Goal: Task Accomplishment & Management: Manage account settings

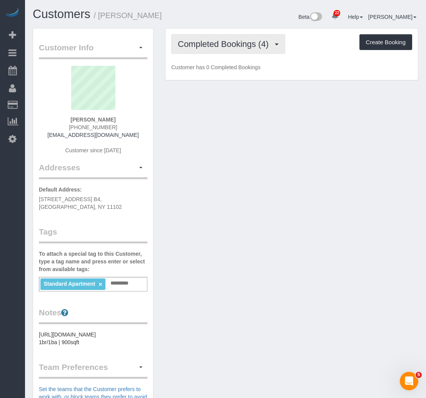
click at [205, 49] on button "Completed Bookings (4)" at bounding box center [228, 44] width 114 height 20
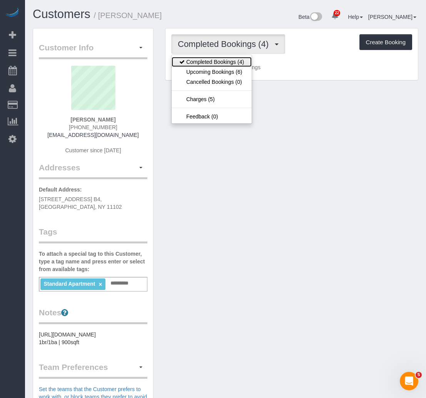
click at [202, 63] on link "Completed Bookings (4)" at bounding box center [212, 62] width 80 height 10
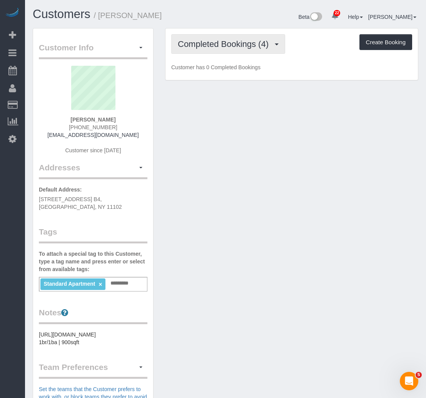
click at [207, 46] on span "Completed Bookings (4)" at bounding box center [225, 44] width 95 height 10
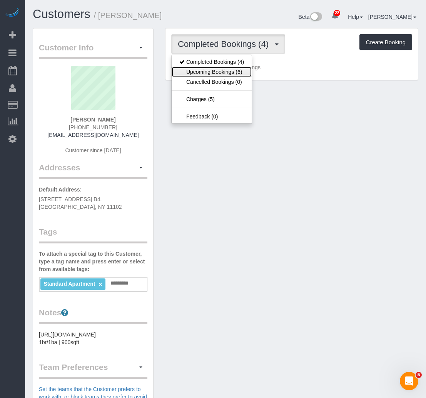
click at [203, 71] on link "Upcoming Bookings (6)" at bounding box center [212, 72] width 80 height 10
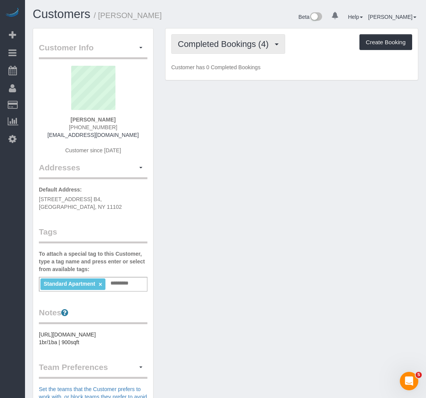
click at [220, 41] on span "Completed Bookings (4)" at bounding box center [225, 44] width 95 height 10
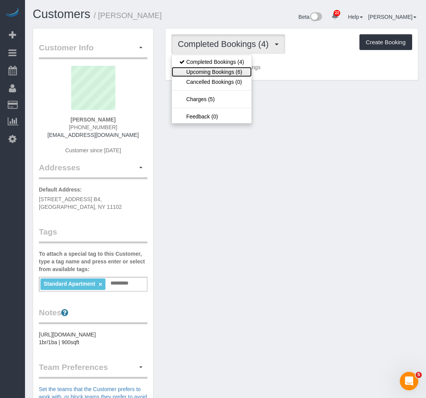
click at [202, 76] on link "Upcoming Bookings (6)" at bounding box center [212, 72] width 80 height 10
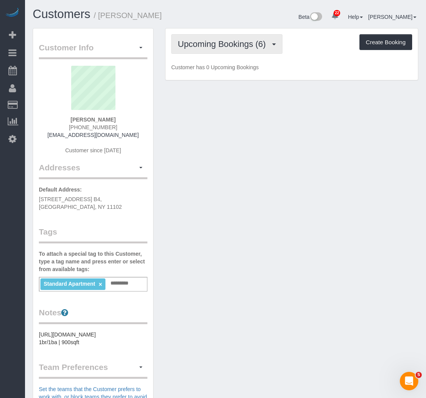
click at [180, 50] on button "Upcoming Bookings (6)" at bounding box center [226, 44] width 111 height 20
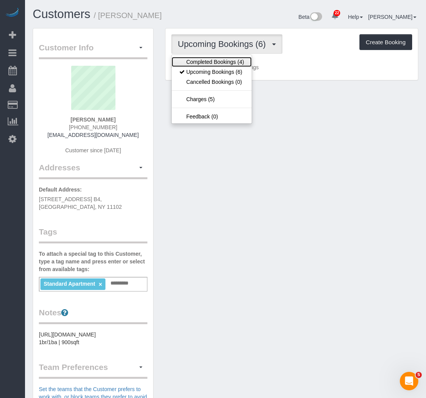
click at [182, 64] on link "Completed Bookings (4)" at bounding box center [212, 62] width 80 height 10
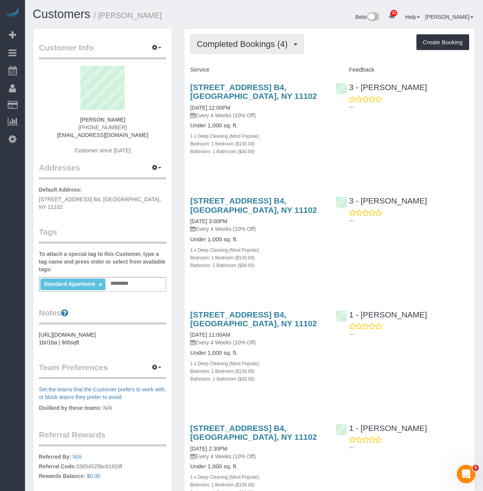
click at [252, 44] on span "Completed Bookings (4)" at bounding box center [244, 44] width 95 height 10
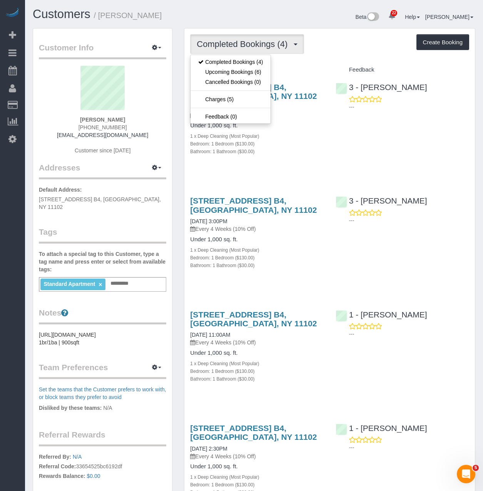
click at [342, 137] on div "30-60 29th Street, Apt. B4, Astoria, NY 11102 08/24/2025 12:00PM Every 4 Weeks …" at bounding box center [329, 123] width 290 height 94
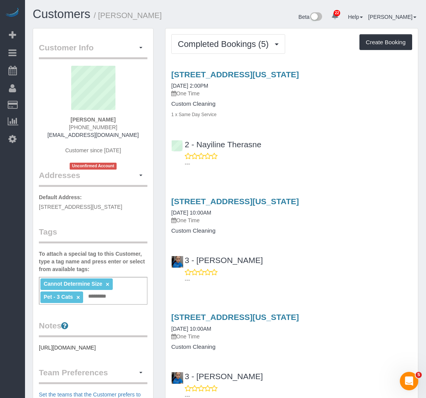
click at [258, 100] on div "349 West 30th Street, Apt 1, New York, NY 10001 08/23/2025 2:00PM One Time Cust…" at bounding box center [291, 94] width 252 height 48
click at [259, 46] on span "Completed Bookings (5)" at bounding box center [225, 44] width 95 height 10
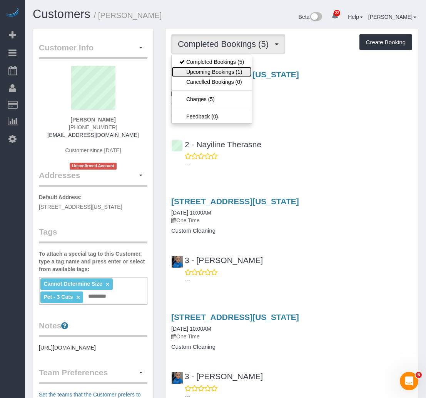
click at [238, 71] on link "Upcoming Bookings (1)" at bounding box center [212, 72] width 80 height 10
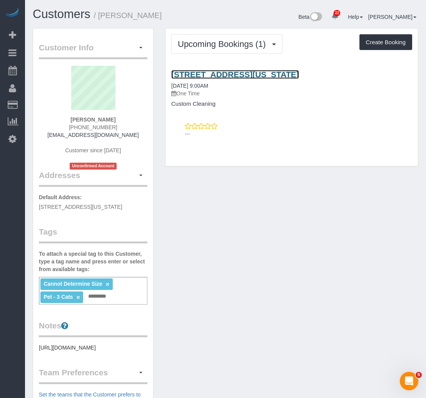
click at [235, 71] on link "349 West 30t St, 1, New York, NY 10001" at bounding box center [235, 74] width 128 height 9
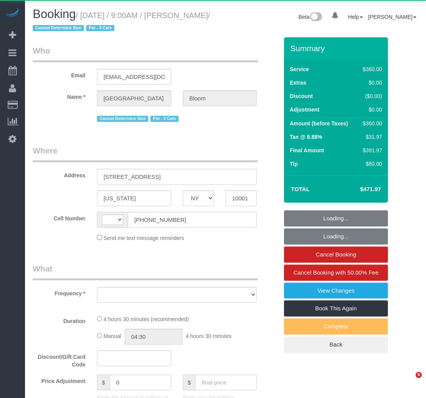
select select "NY"
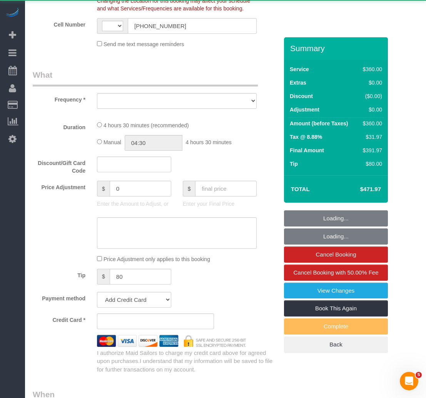
select select "number:89"
select select "number:90"
select select "number:14"
select select "number:5"
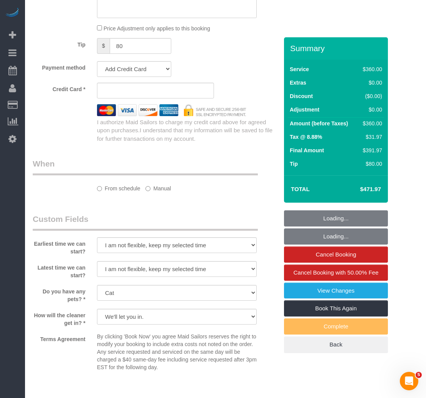
select select "string:[GEOGRAPHIC_DATA]"
select select "object:964"
select select "string:stripe-pm_1S97Rc4VGloSiKo7HCzQWBgN"
select select "spot1"
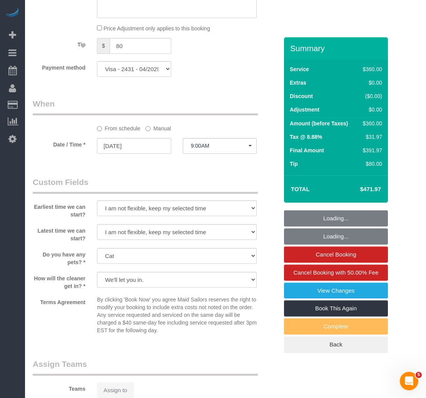
scroll to position [537, 0]
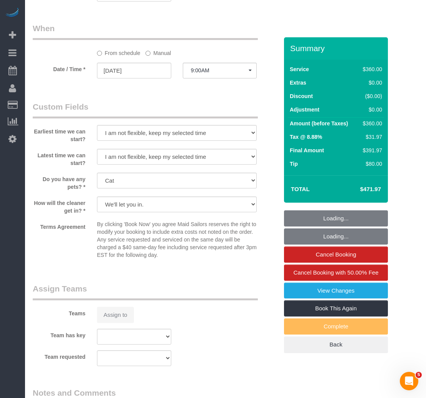
select select "270"
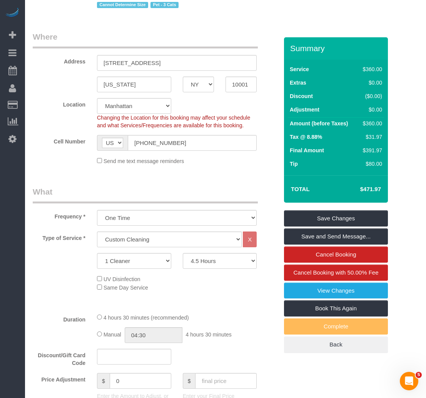
scroll to position [0, 0]
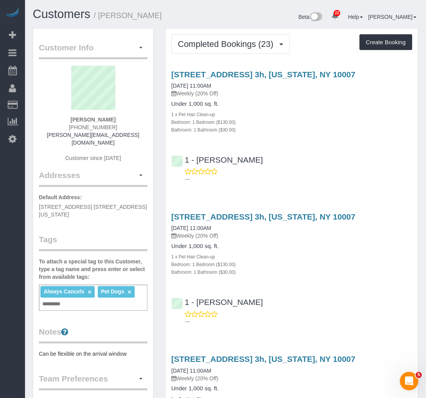
drag, startPoint x: 382, startPoint y: 70, endPoint x: 162, endPoint y: 76, distance: 220.5
copy link "275 Greenwich Street, Apt. 3h, New York, NY 10007"
click at [189, 70] on link "275 Greenwich Street, Apt. 3h, New York, NY 10007" at bounding box center [263, 74] width 184 height 9
copy link "275 Greenwich Street, Apt. 3h, New York, NY 10007"
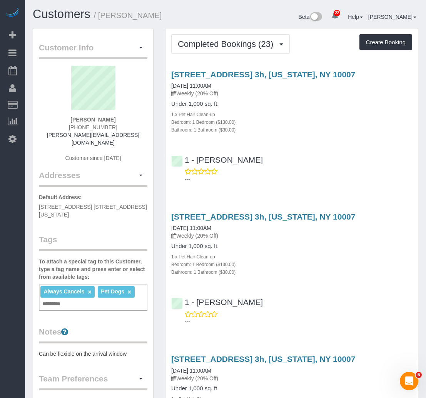
click at [301, 130] on div "Bathroom: 1 Bathroom ($30.00)" at bounding box center [291, 130] width 241 height 8
drag, startPoint x: 371, startPoint y: 72, endPoint x: 163, endPoint y: 73, distance: 208.1
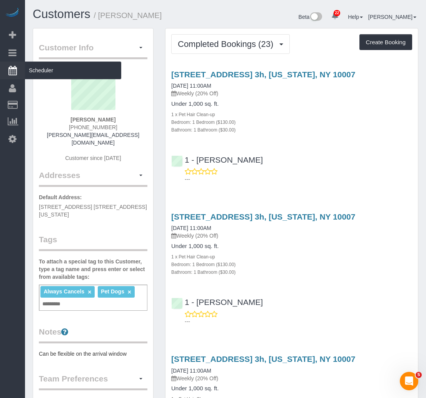
copy link "275 Greenwich Street, Apt. 3h, New York, NY 10007"
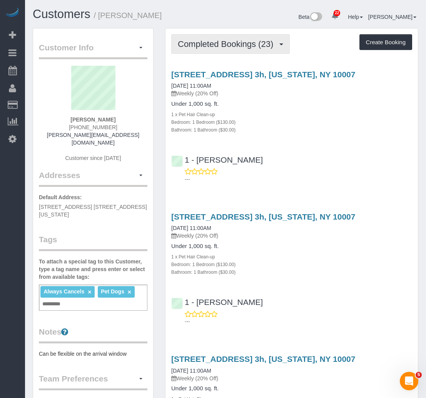
click at [222, 46] on span "Completed Bookings (23)" at bounding box center [227, 44] width 99 height 10
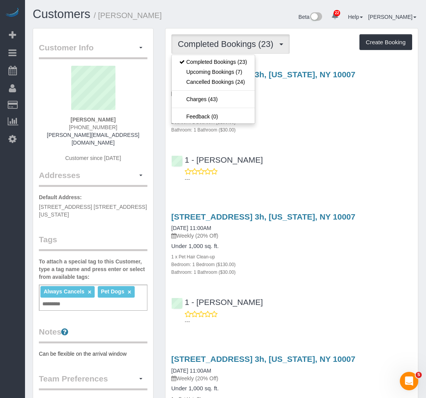
click at [315, 152] on div "1 - Jhonaysy Materano ---" at bounding box center [291, 166] width 252 height 35
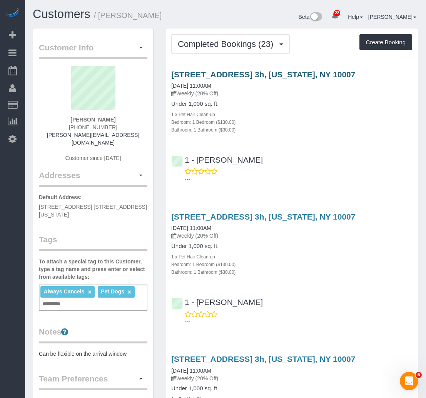
drag, startPoint x: 289, startPoint y: 111, endPoint x: 294, endPoint y: 75, distance: 36.2
click at [290, 111] on div "1 x Pet Hair Clean-up" at bounding box center [291, 114] width 241 height 8
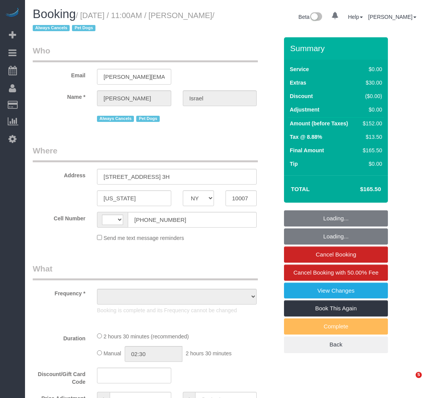
select select "NY"
select select "string:[GEOGRAPHIC_DATA]"
select select "object:819"
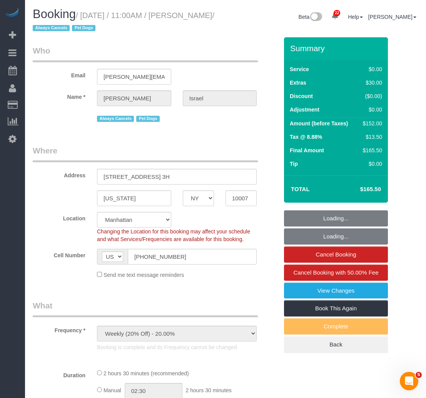
select select "1"
select select "spot1"
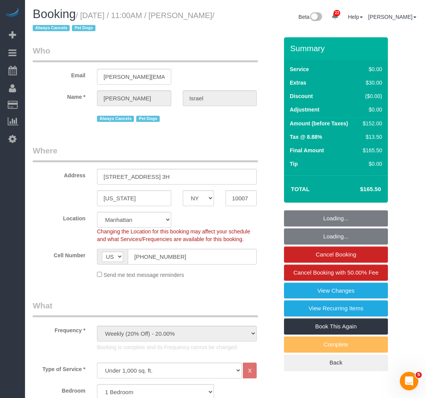
select select "object:937"
select select "string:stripe-pm_1QEtfF4VGloSiKo765AopLp7"
select select "number:89"
select select "number:90"
select select "number:13"
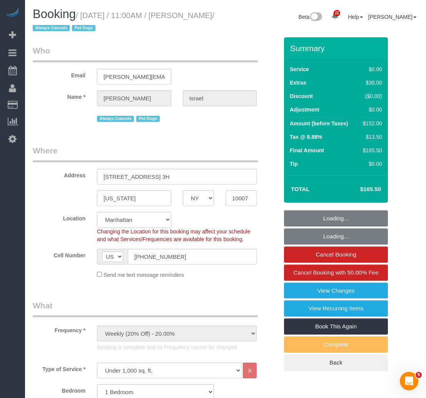
select select "number:6"
select select "1"
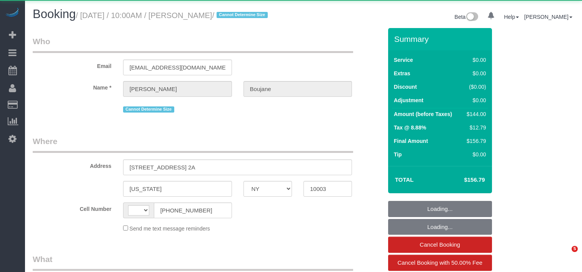
select select "NY"
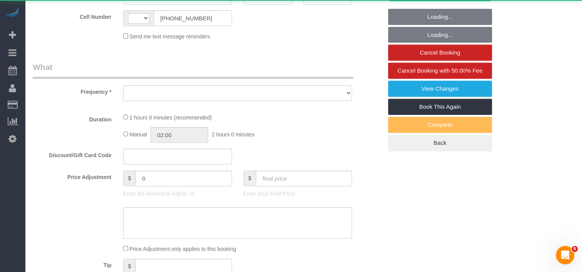
select select "string:stripe-pm_1RlvTs4VGloSiKo7fLOA1WIt"
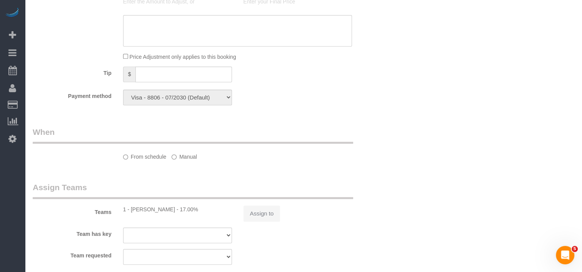
select select "string:US"
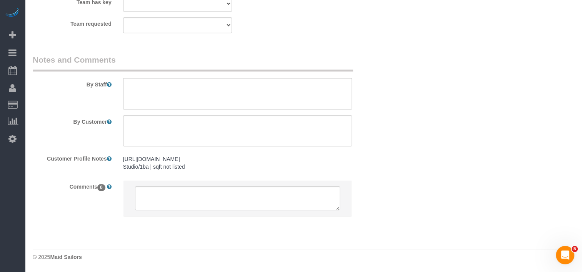
select select "object:913"
select select "1"
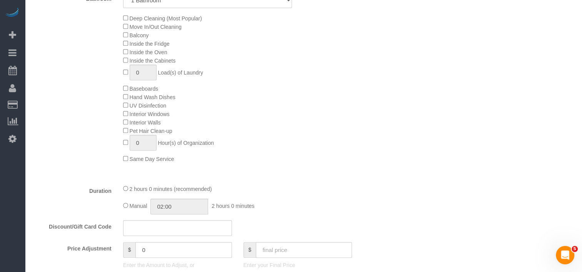
select select "spot1"
select select "number:56"
select select "number:72"
select select "number:15"
select select "number:5"
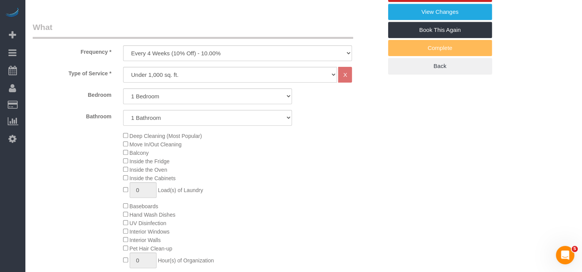
select select "spot51"
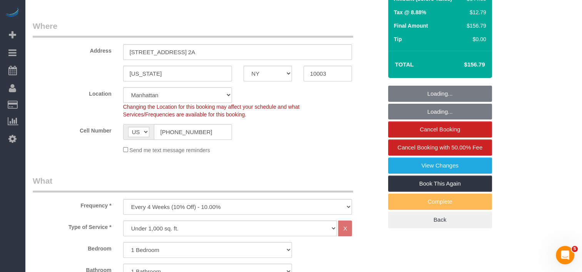
select select "object:1525"
select select "1"
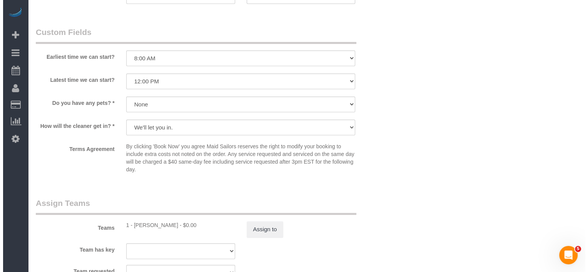
scroll to position [846, 0]
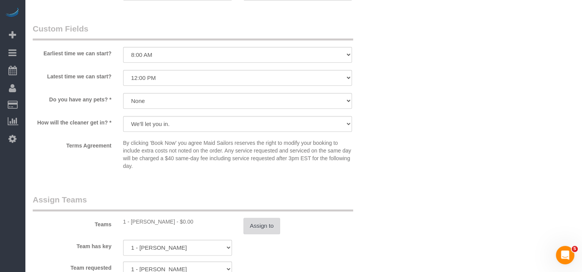
click at [258, 234] on button "Assign to" at bounding box center [262, 226] width 37 height 16
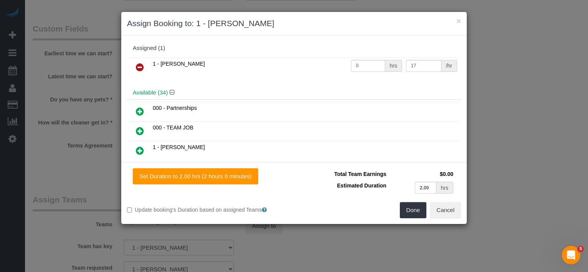
click at [140, 67] on icon at bounding box center [140, 67] width 8 height 9
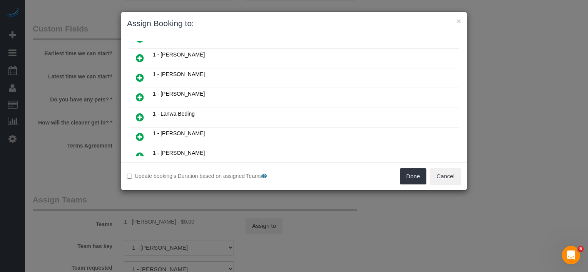
scroll to position [771, 0]
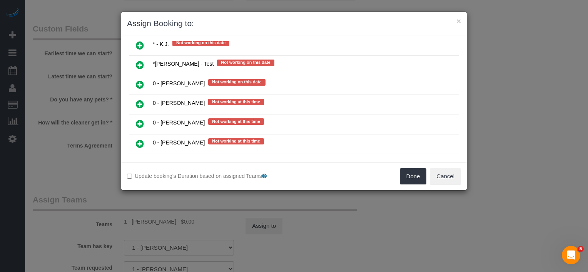
click at [137, 119] on icon at bounding box center [140, 123] width 8 height 9
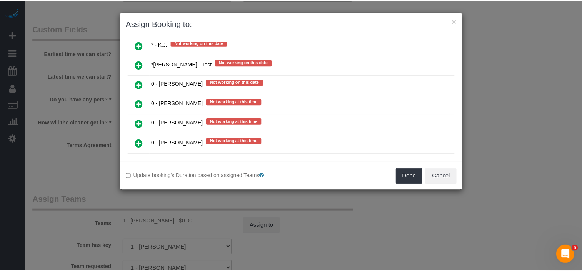
scroll to position [789, 0]
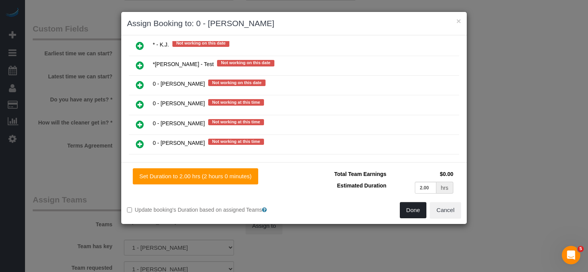
click at [425, 209] on button "Done" at bounding box center [413, 210] width 27 height 16
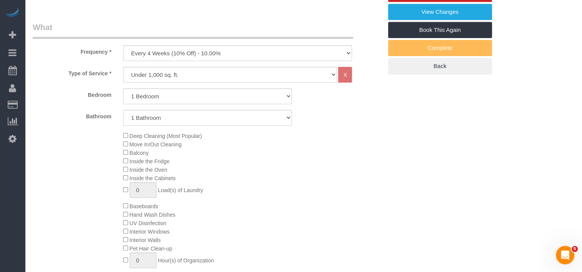
scroll to position [77, 0]
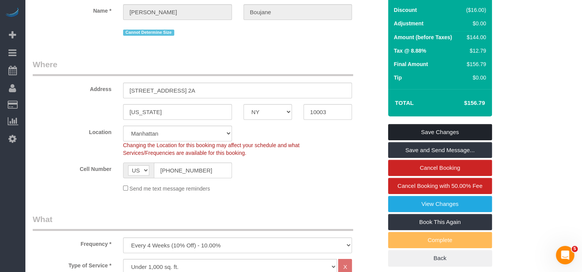
click at [425, 139] on link "Save Changes" at bounding box center [440, 132] width 104 height 16
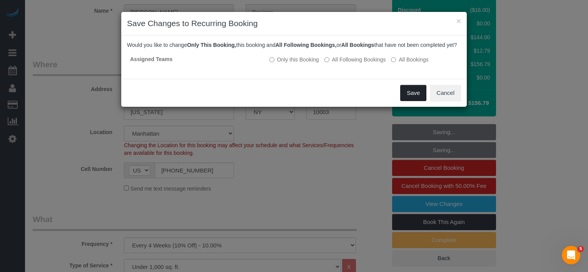
click at [407, 101] on button "Save" at bounding box center [413, 93] width 26 height 16
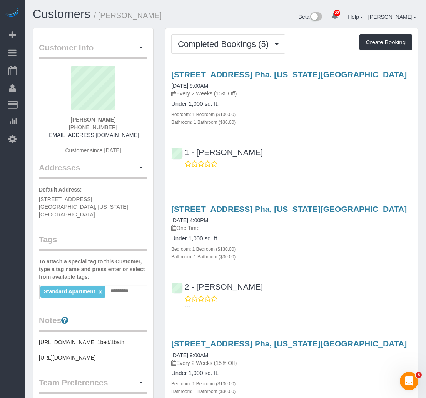
click at [274, 125] on div "[STREET_ADDRESS] Pha, [US_STATE][GEOGRAPHIC_DATA] [DATE] 9:00AM Every 2 Weeks (…" at bounding box center [291, 120] width 252 height 115
click at [253, 42] on span "Completed Bookings (5)" at bounding box center [225, 44] width 95 height 10
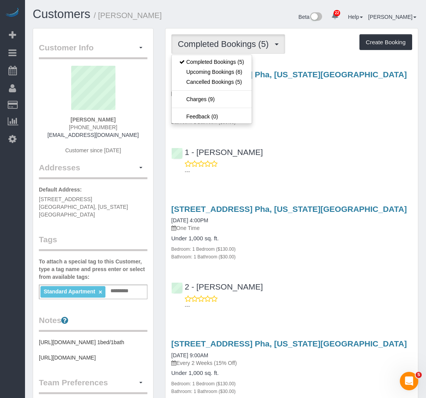
click at [388, 103] on h4 "Under 1,000 sq. ft." at bounding box center [291, 104] width 241 height 7
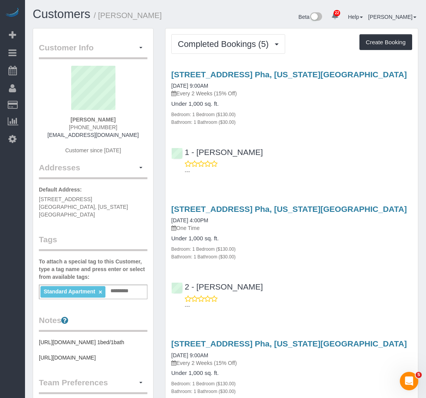
click at [204, 29] on div "Completed Bookings (5) Completed Bookings (5) Upcoming Bookings (6) Cancelled B…" at bounding box center [291, 400] width 252 height 745
click at [207, 41] on span "Completed Bookings (5)" at bounding box center [225, 44] width 95 height 10
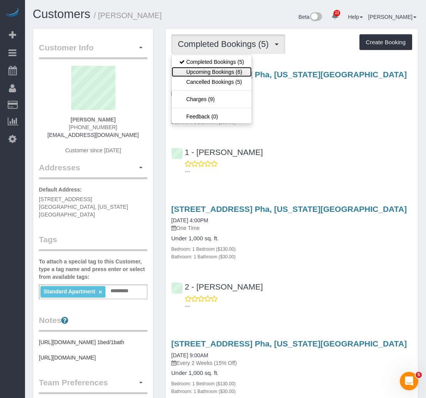
click at [208, 73] on link "Upcoming Bookings (6)" at bounding box center [212, 72] width 80 height 10
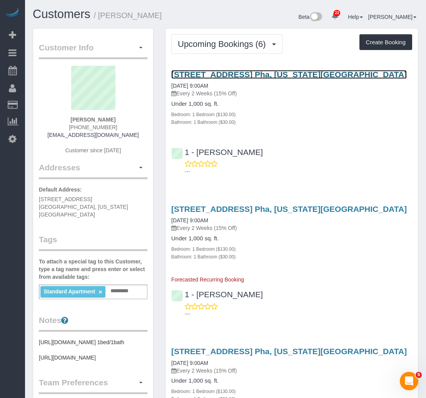
click at [210, 74] on link "179 Grand Street, Apt. Pha, New York, NY 10013" at bounding box center [288, 74] width 235 height 9
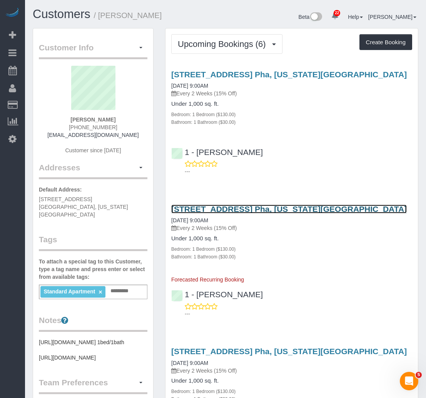
click at [212, 212] on link "179 Grand Street, Apt. Pha, New York, NY 10013" at bounding box center [288, 209] width 235 height 9
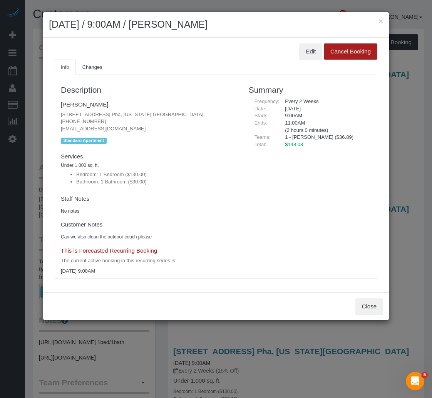
click at [344, 57] on button "Cancel Booking" at bounding box center [350, 51] width 53 height 16
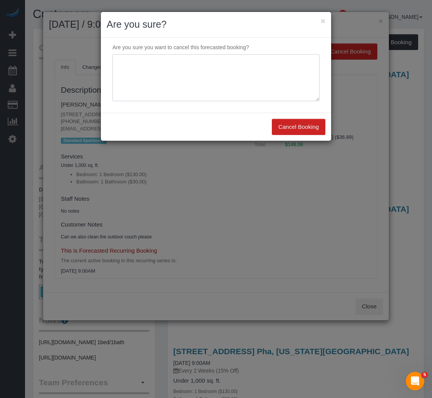
click at [250, 78] on textarea at bounding box center [215, 77] width 207 height 47
type textarea "Customer Requested"
click at [302, 127] on button "Cancel Booking" at bounding box center [298, 127] width 53 height 16
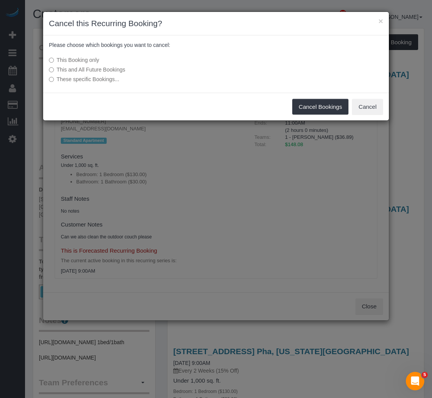
click at [77, 68] on label "This and All Future Bookings" at bounding box center [158, 70] width 219 height 8
click at [299, 104] on button "Cancel Bookings" at bounding box center [320, 107] width 57 height 16
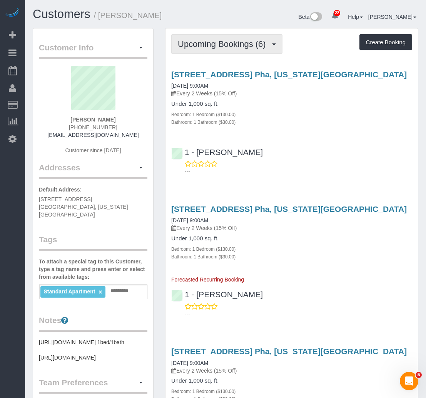
click at [231, 49] on button "Upcoming Bookings (6)" at bounding box center [226, 44] width 111 height 20
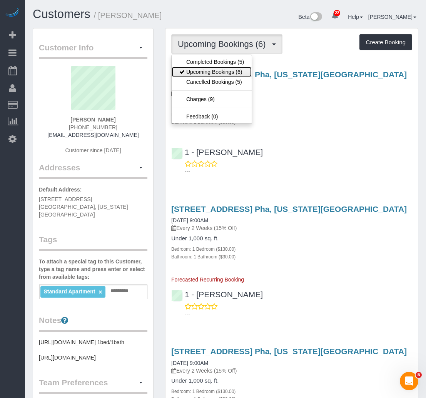
click at [204, 75] on link "Upcoming Bookings (6)" at bounding box center [212, 72] width 80 height 10
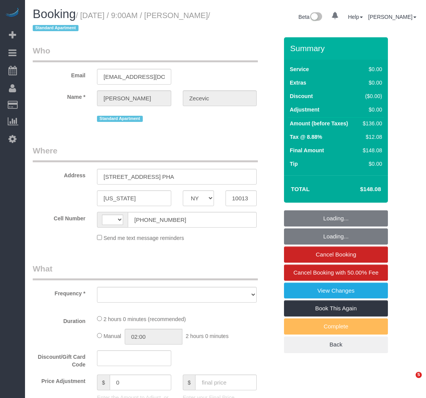
select select "NY"
select select "string:[GEOGRAPHIC_DATA]"
select select "object:813"
select select "1"
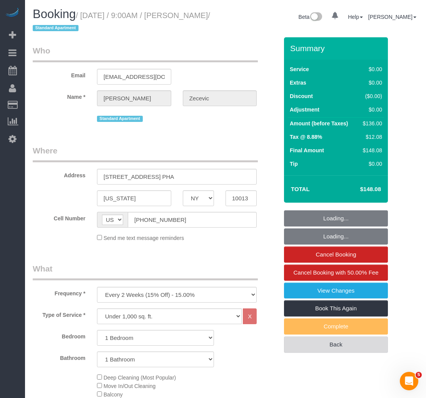
select select "string:stripe-pm_1RYTMZ4VGloSiKo7i57IXIcV"
select select "number:56"
select select "number:70"
select select "number:15"
select select "number:5"
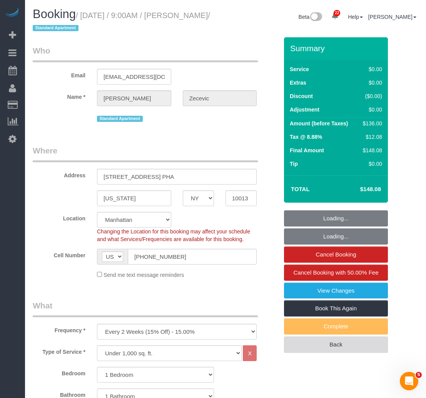
select select "spot1"
select select "object:1528"
select select "1"
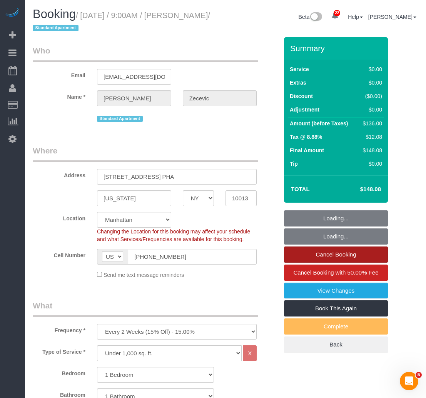
click at [346, 252] on link "Cancel Booking" at bounding box center [336, 255] width 104 height 16
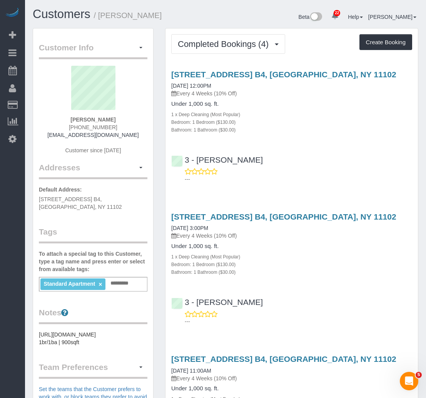
click at [350, 130] on div "Bathroom: 1 Bathroom ($30.00)" at bounding box center [291, 130] width 241 height 8
click at [297, 114] on div "1 x Deep Cleaning (Most Popular)" at bounding box center [291, 114] width 241 height 8
click at [242, 49] on button "Completed Bookings (4)" at bounding box center [228, 44] width 114 height 20
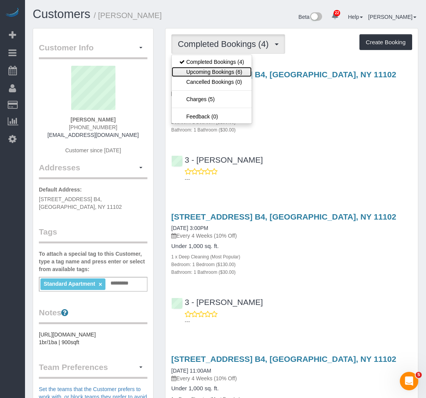
click at [222, 70] on link "Upcoming Bookings (6)" at bounding box center [212, 72] width 80 height 10
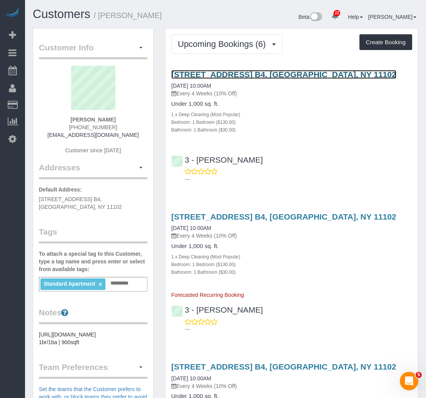
click at [264, 72] on link "[STREET_ADDRESS] B4, [GEOGRAPHIC_DATA], NY 11102" at bounding box center [283, 74] width 225 height 9
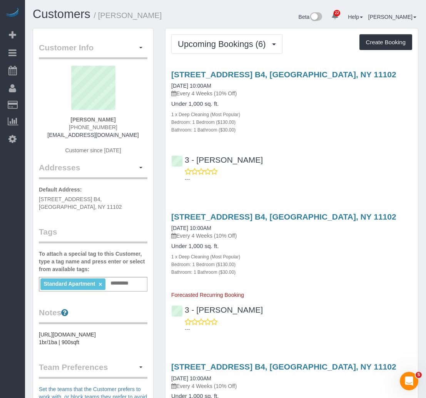
click at [125, 279] on input "text" at bounding box center [121, 284] width 26 height 10
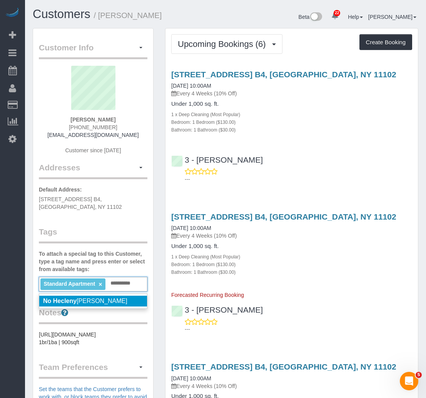
type input "**********"
click at [106, 296] on li "No Hecleny Gonzalez" at bounding box center [93, 301] width 108 height 11
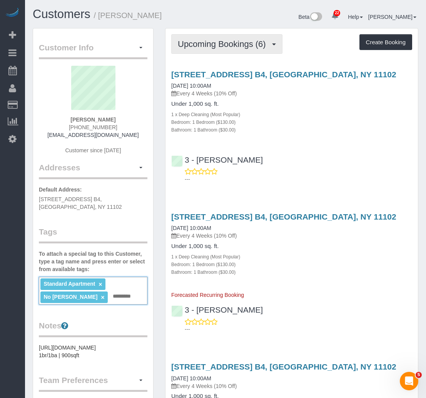
click at [241, 42] on span "Upcoming Bookings (6)" at bounding box center [224, 44] width 92 height 10
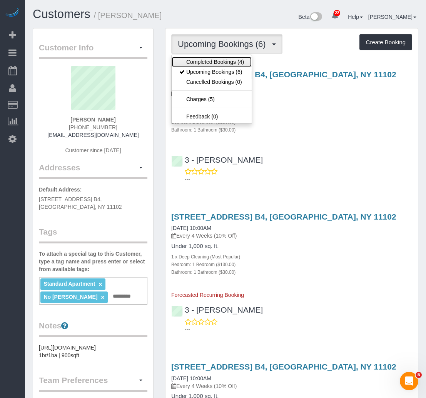
click at [231, 66] on link "Completed Bookings (4)" at bounding box center [212, 62] width 80 height 10
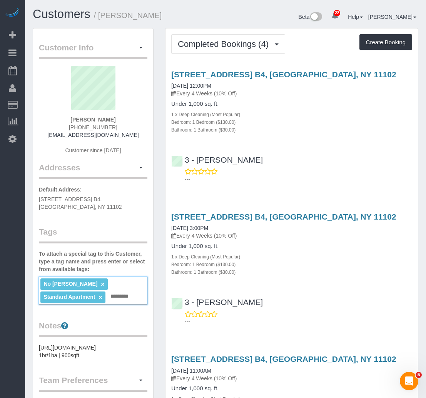
click at [109, 292] on input "text" at bounding box center [121, 297] width 26 height 10
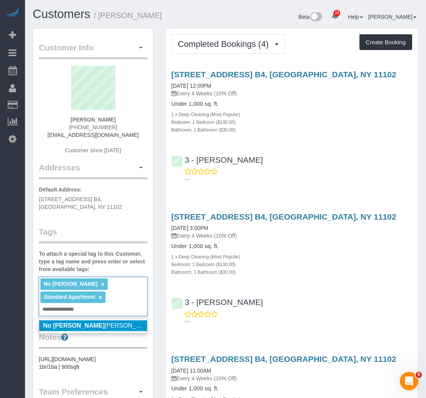
type input "**********"
click at [92, 320] on li "No Maria Bonilla Macias" at bounding box center [93, 325] width 108 height 11
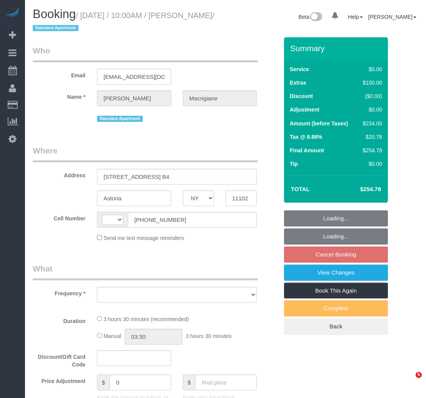
select select "NY"
select select "string:[GEOGRAPHIC_DATA]"
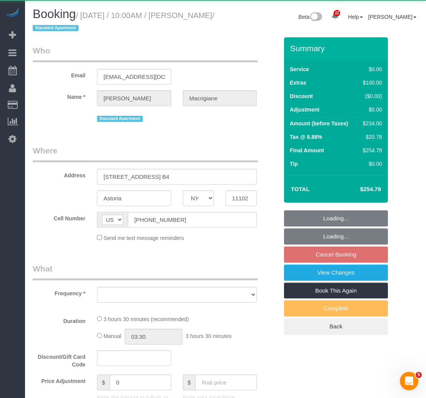
select select "object:1061"
select select "string:stripe-pm_1RUufj4VGloSiKo7Kr9elXu8"
select select "1"
select select "spot3"
select select "number:59"
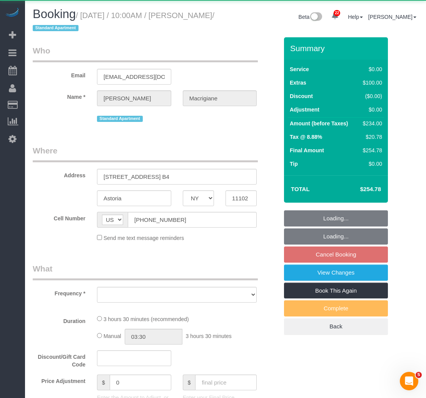
select select "number:73"
select select "number:15"
select select "number:5"
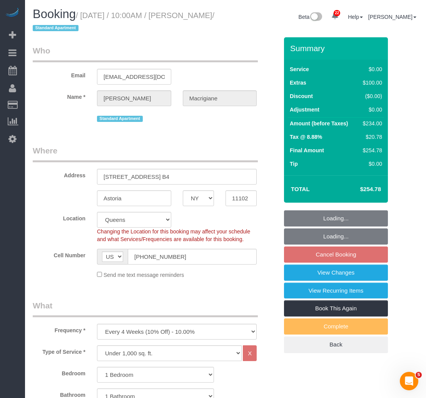
select select "object:1485"
select select
select select "1"
select select "spot58"
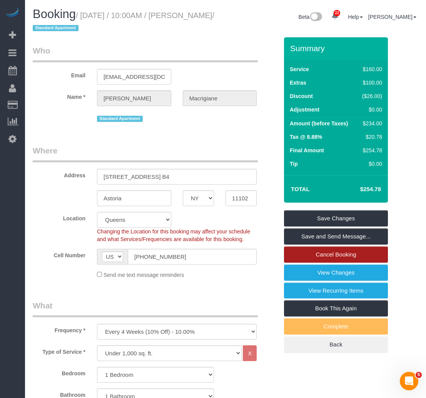
click at [332, 257] on link "Cancel Booking" at bounding box center [336, 255] width 104 height 16
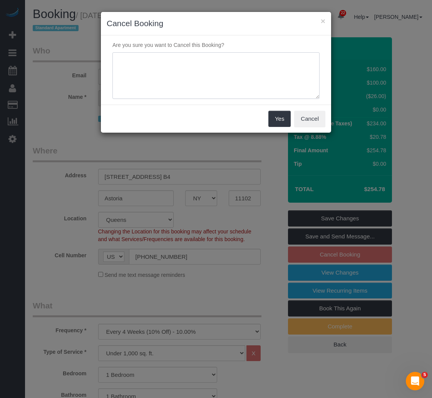
click at [207, 69] on textarea at bounding box center [215, 75] width 207 height 47
click at [205, 61] on textarea at bounding box center [215, 75] width 207 height 47
paste textarea "Just not super happy with the quality of the deep clean for the price I'm payin…"
type textarea "Customer Requested: Just not super happy with the quality of the deep clean for…"
click at [277, 119] on button "Yes" at bounding box center [279, 119] width 22 height 16
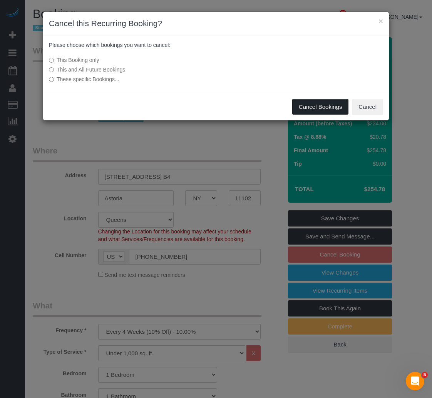
click at [324, 106] on button "Cancel Bookings" at bounding box center [320, 107] width 57 height 16
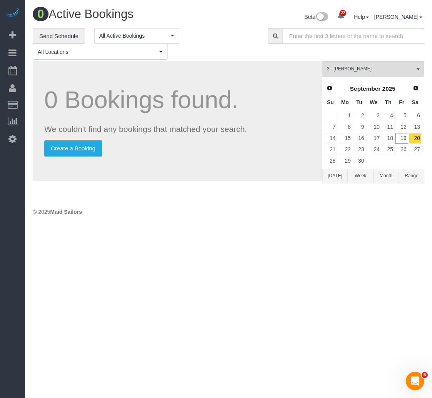
click at [275, 164] on div "0 Bookings found. We couldn't find any bookings that matched your search. Creat…" at bounding box center [177, 121] width 289 height 120
